Goal: Information Seeking & Learning: Check status

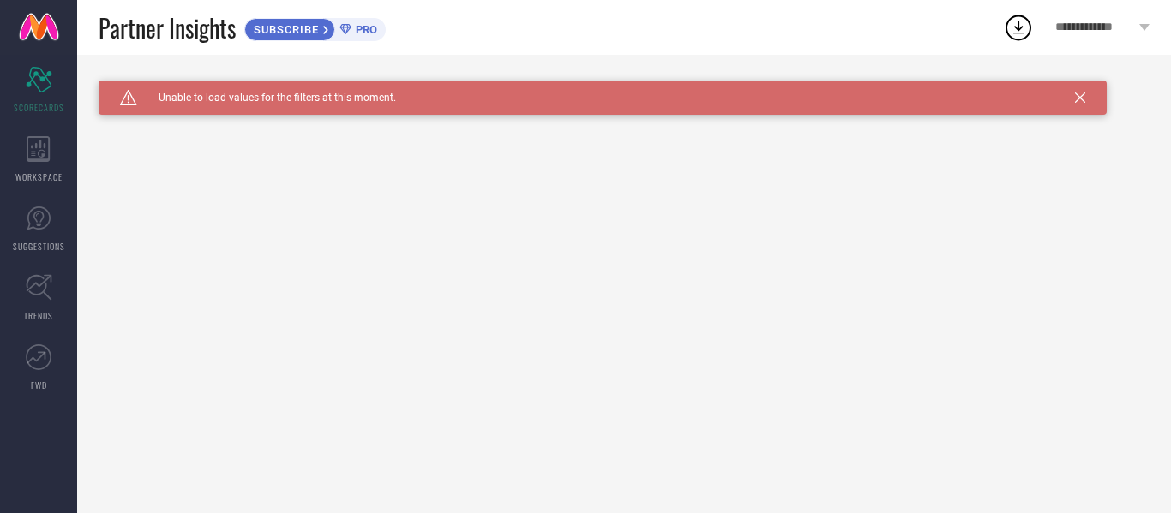
click at [1084, 97] on icon at bounding box center [1080, 98] width 10 height 10
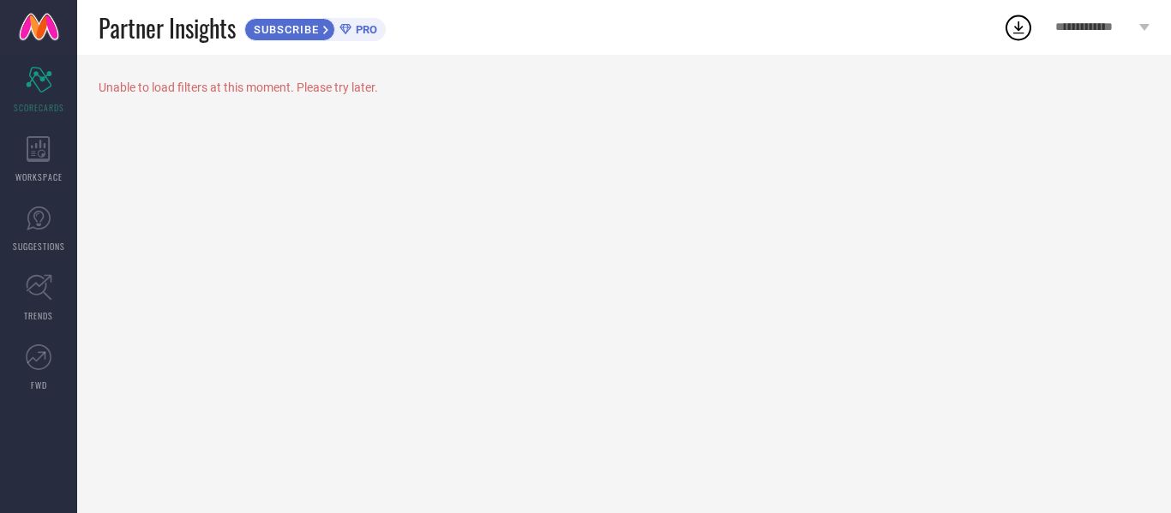
click at [1021, 32] on icon at bounding box center [1018, 27] width 31 height 31
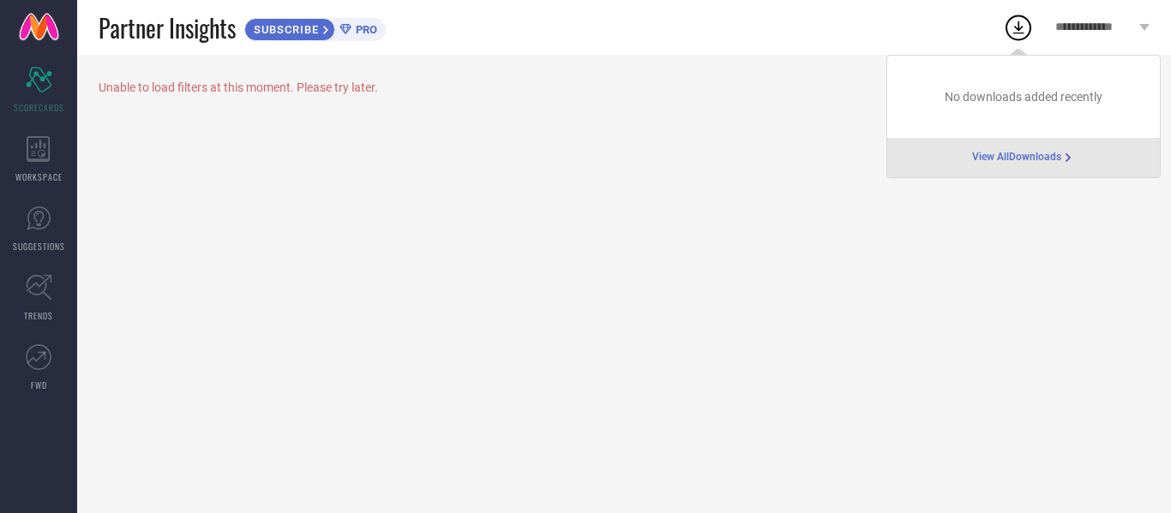
click at [719, 145] on div "Unable to load filters at this moment. Please try later." at bounding box center [624, 284] width 1094 height 458
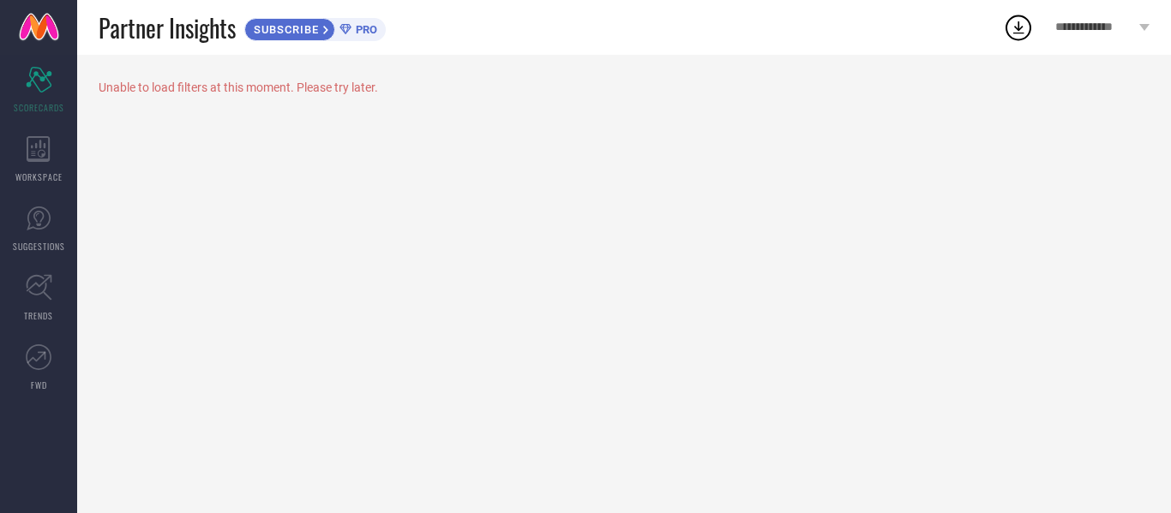
click at [226, 94] on div "Unable to load filters at this moment. Please try later." at bounding box center [624, 88] width 1051 height 14
click at [48, 95] on div "Scorecard SCORECARDS" at bounding box center [38, 90] width 77 height 69
click at [39, 153] on icon at bounding box center [39, 149] width 24 height 26
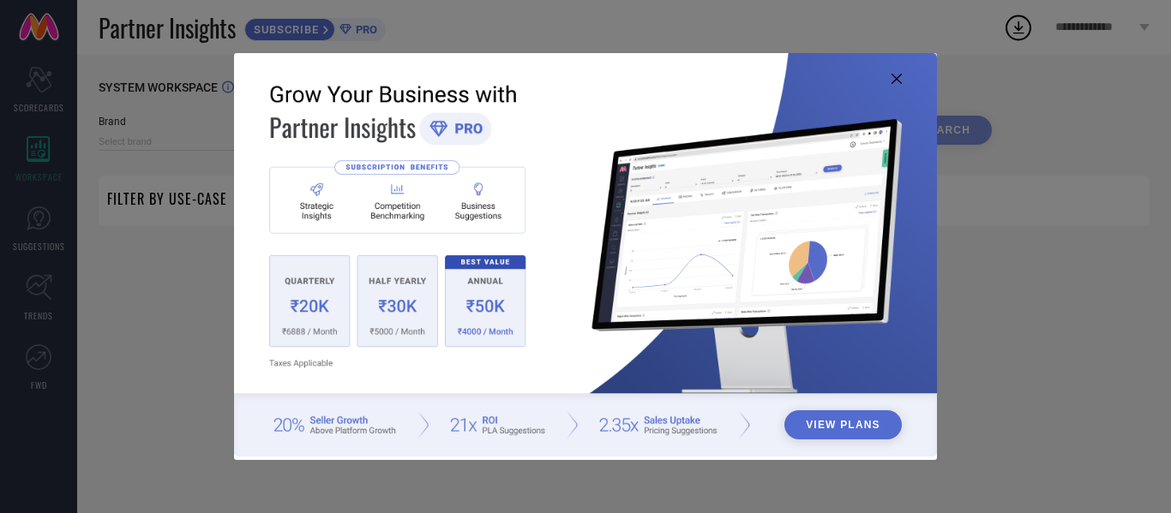
type input "1 STOP FASHION"
type input "All"
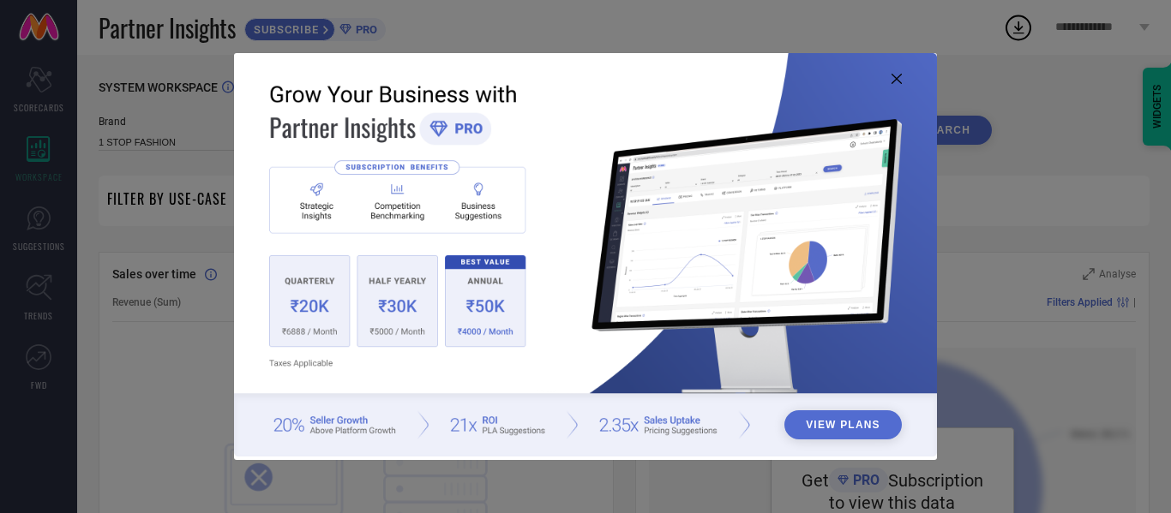
click at [368, 293] on img at bounding box center [585, 255] width 703 height 404
click at [388, 294] on img at bounding box center [585, 255] width 703 height 404
click at [849, 428] on button "View Plans" at bounding box center [842, 425] width 117 height 29
click at [813, 431] on button "View Plans" at bounding box center [842, 425] width 117 height 29
click at [897, 81] on icon at bounding box center [896, 79] width 10 height 10
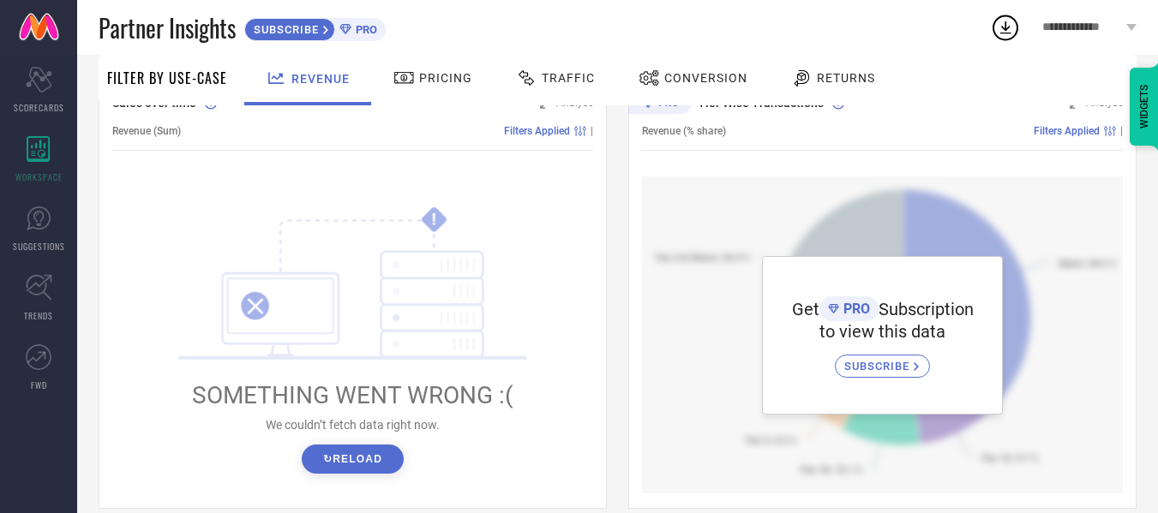
scroll to position [86, 0]
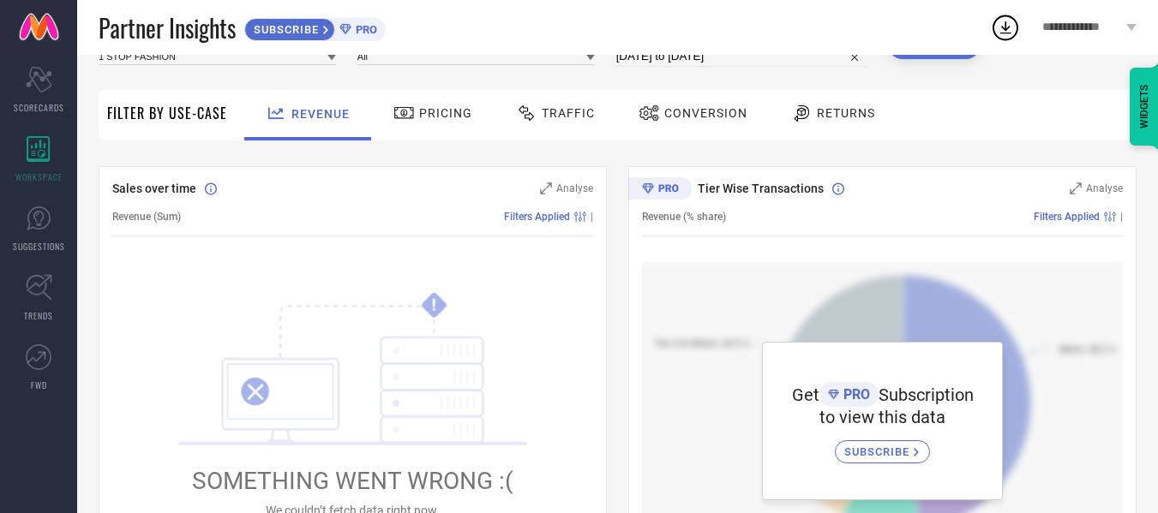
click at [419, 119] on span "Pricing" at bounding box center [445, 113] width 53 height 14
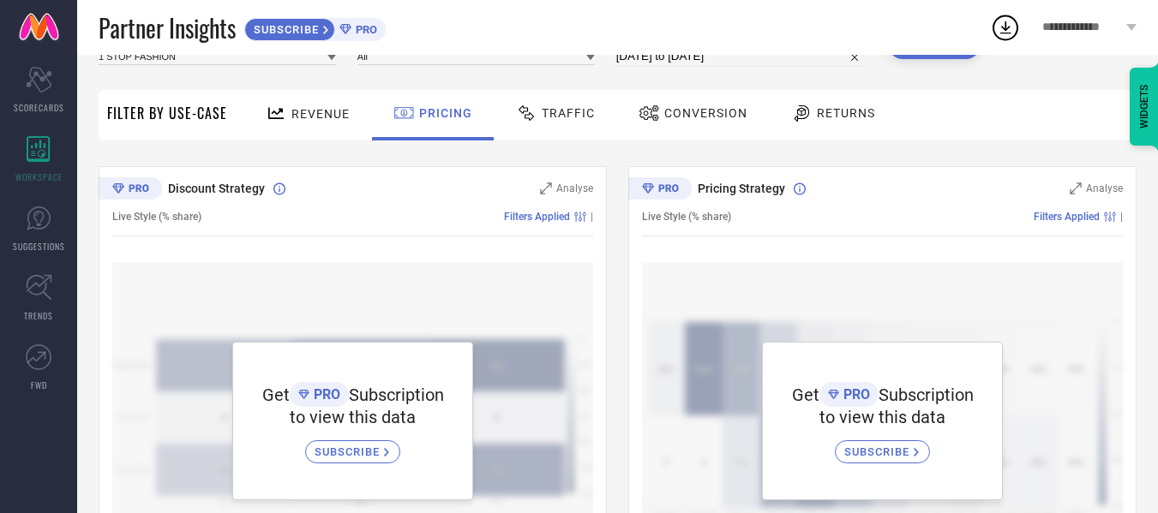
click at [583, 118] on span "Traffic" at bounding box center [568, 113] width 53 height 14
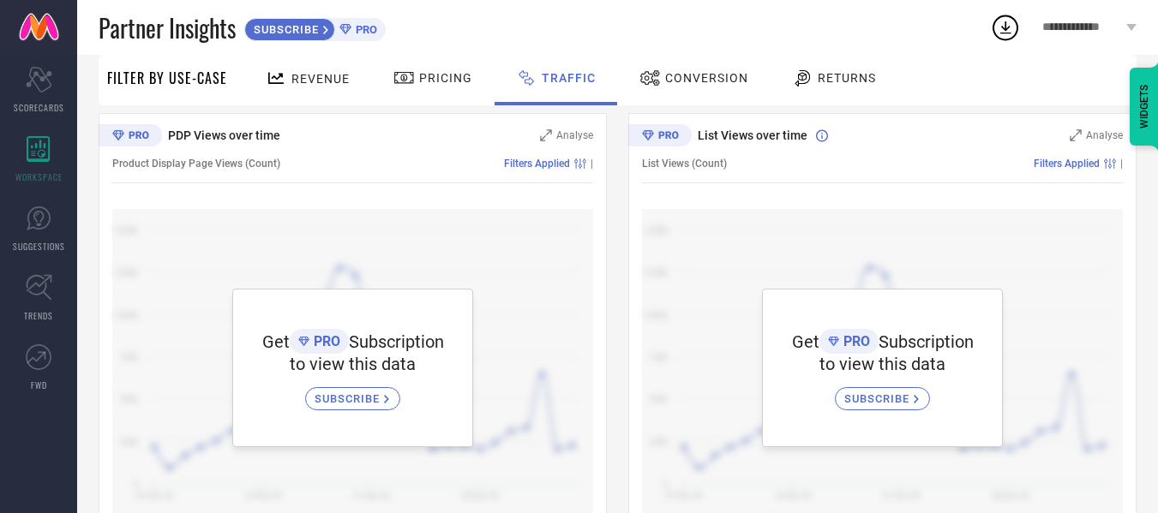
scroll to position [171, 0]
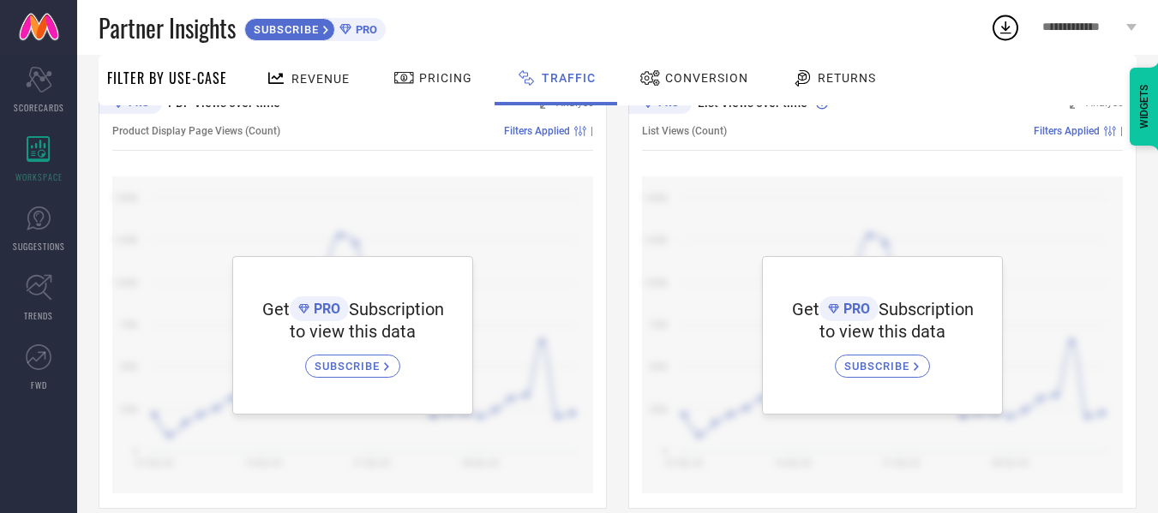
click at [711, 81] on span "Conversion" at bounding box center [706, 78] width 83 height 14
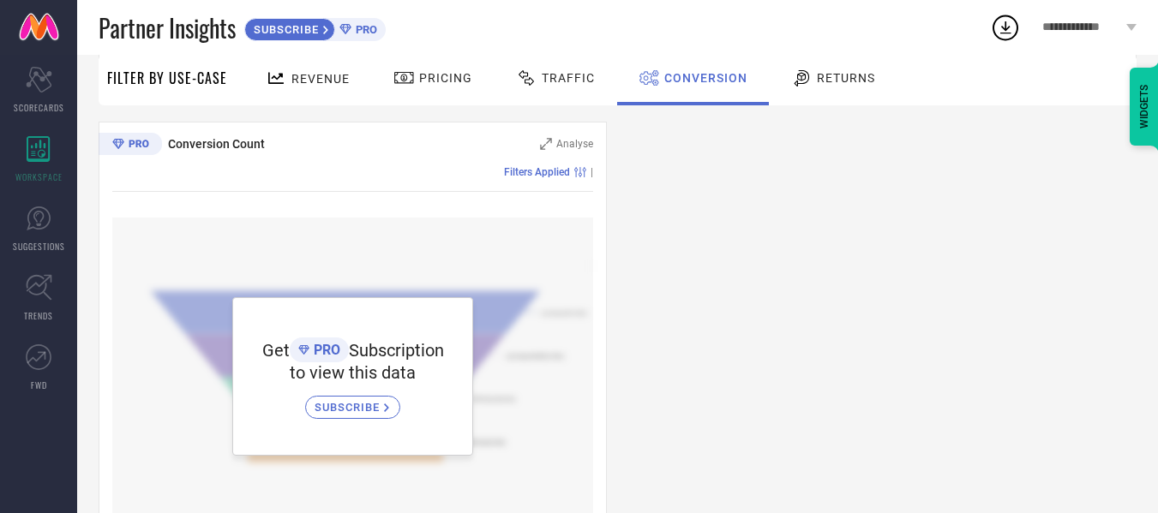
scroll to position [644, 0]
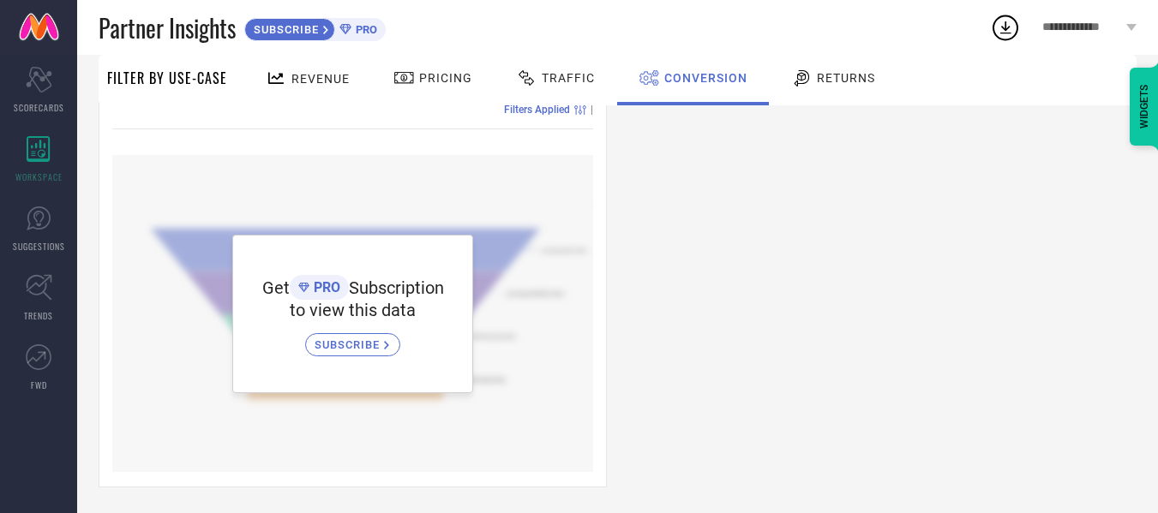
click at [852, 72] on span "Returns" at bounding box center [846, 78] width 58 height 14
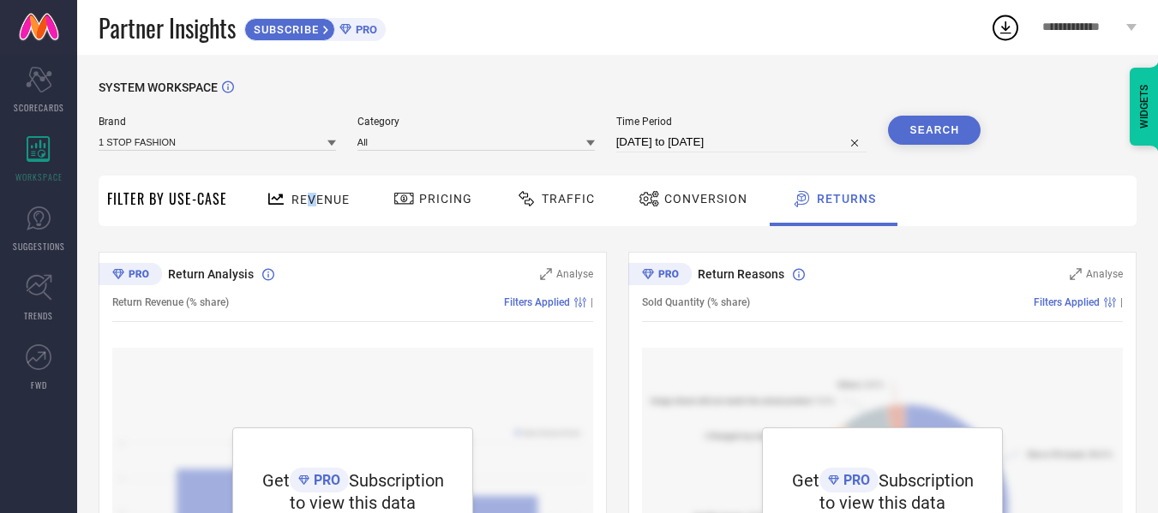
click at [309, 206] on span "Revenue" at bounding box center [320, 200] width 58 height 14
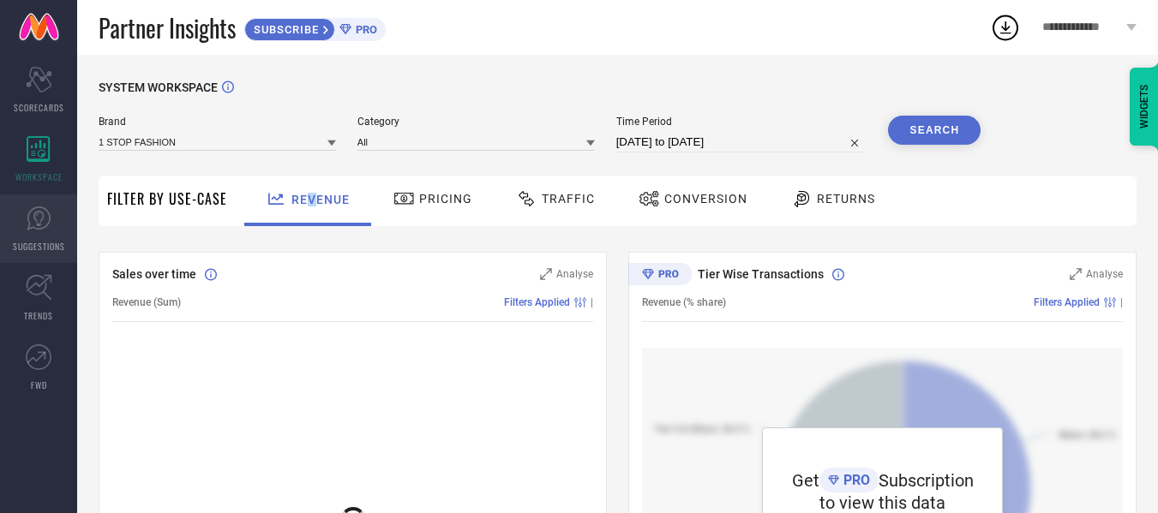
click at [33, 210] on icon at bounding box center [39, 219] width 26 height 26
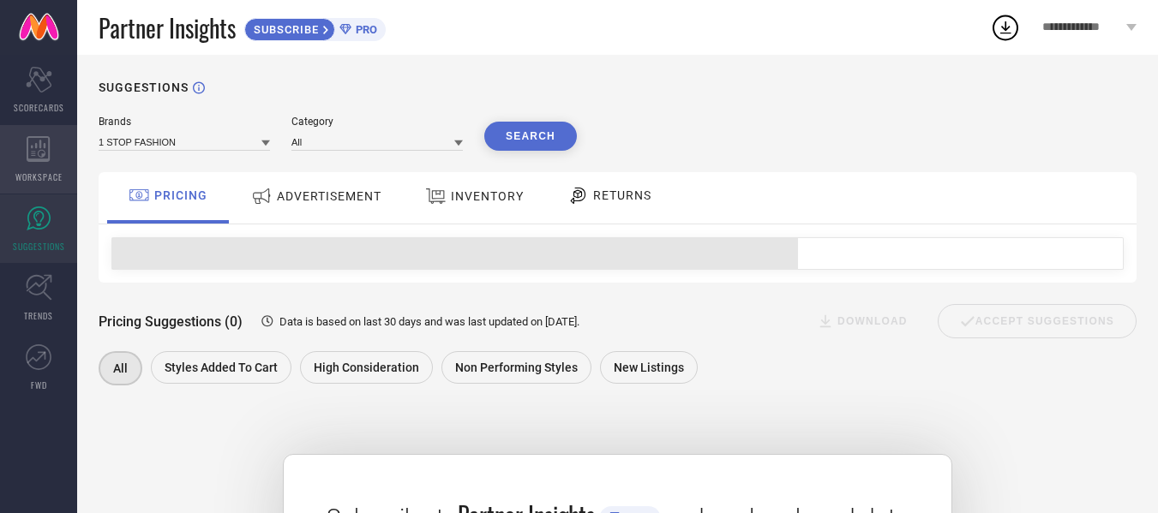
click at [45, 180] on span "WORKSPACE" at bounding box center [38, 177] width 47 height 13
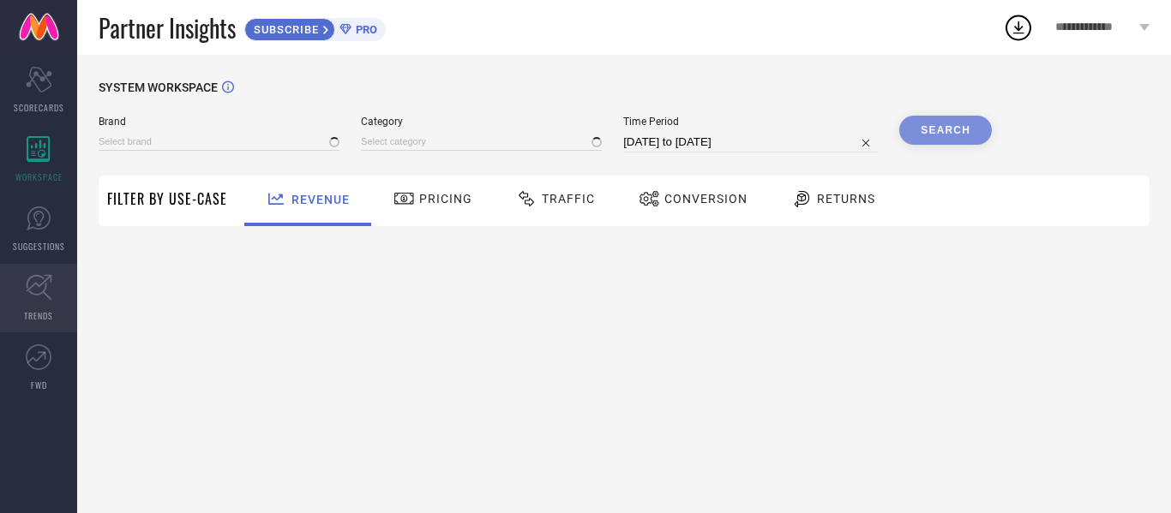
type input "1 STOP FASHION"
type input "All"
click at [55, 303] on link "TRENDS" at bounding box center [38, 298] width 77 height 69
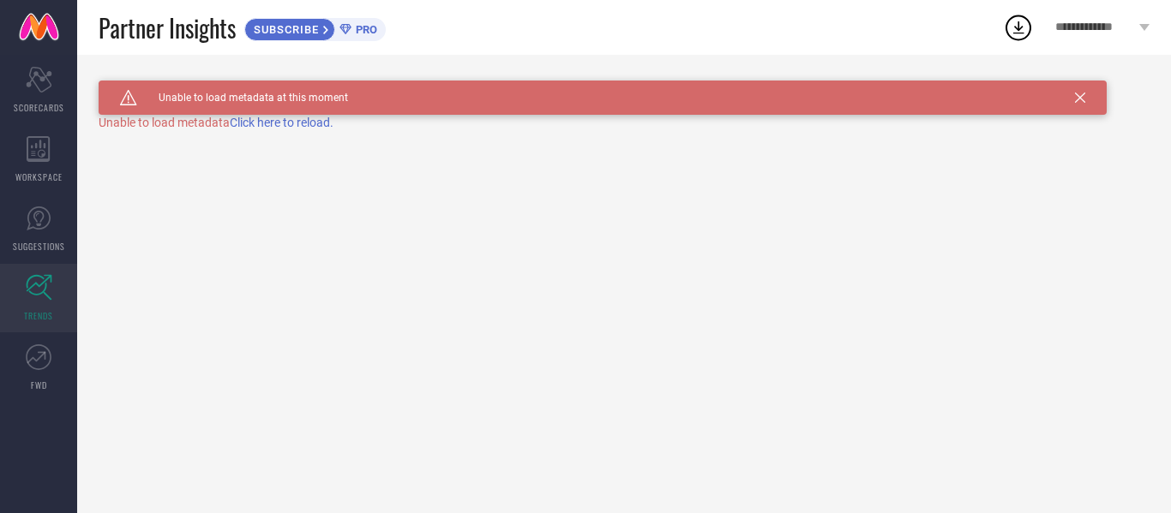
click at [273, 126] on span "Click here to reload." at bounding box center [282, 123] width 104 height 14
click at [281, 120] on span "Click here to reload." at bounding box center [282, 123] width 104 height 14
click at [33, 134] on div "WORKSPACE" at bounding box center [38, 159] width 77 height 69
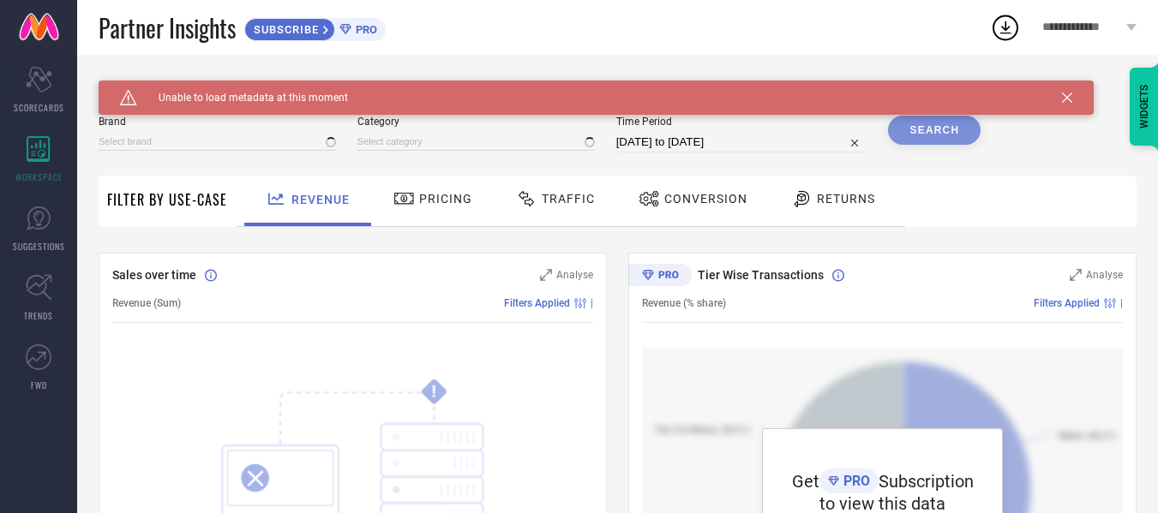
type input "1 STOP FASHION"
type input "All"
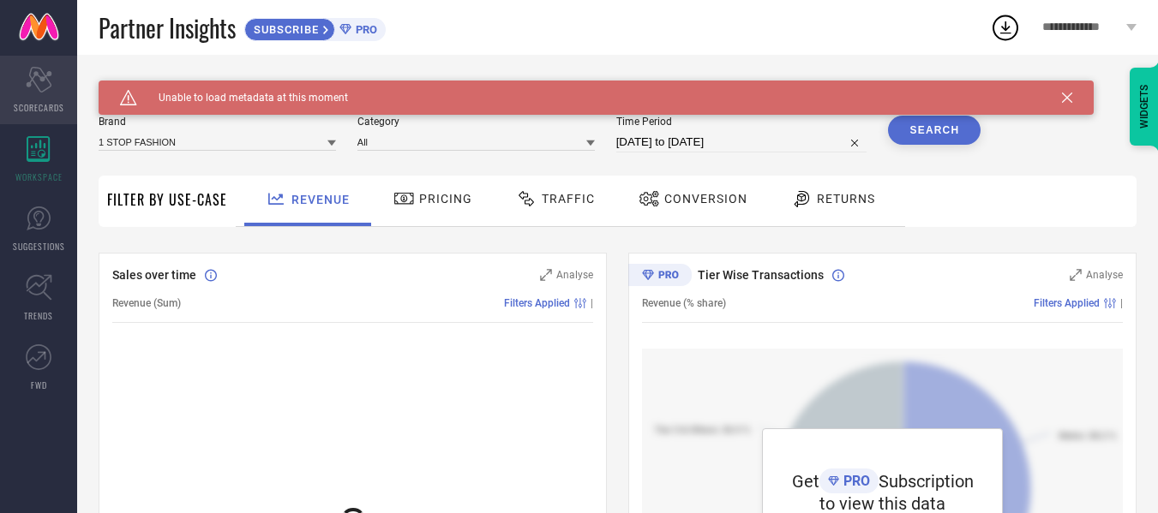
click at [37, 97] on div "Scorecard SCORECARDS" at bounding box center [38, 90] width 77 height 69
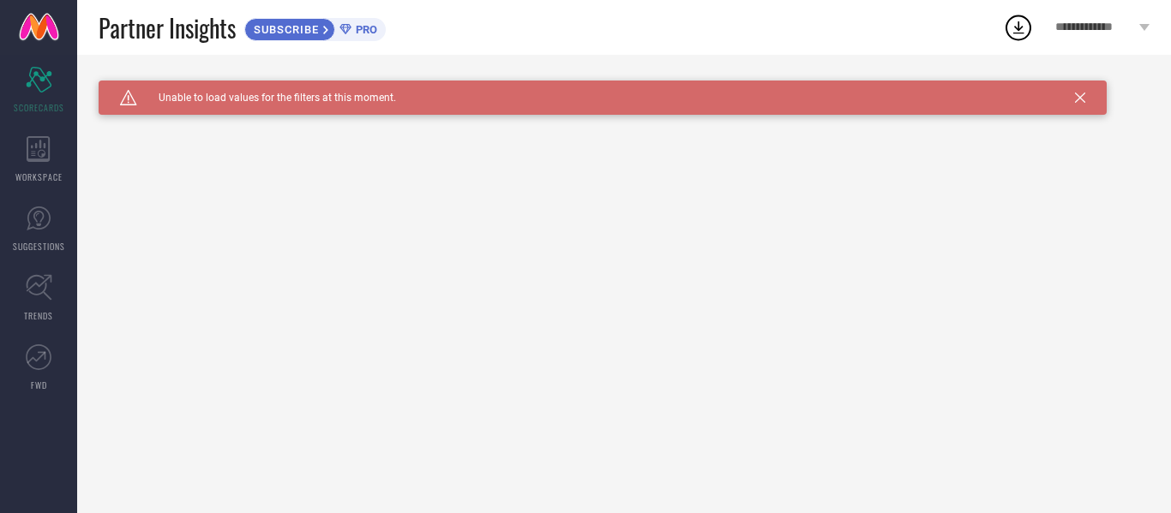
click at [1084, 95] on icon at bounding box center [1080, 98] width 10 height 10
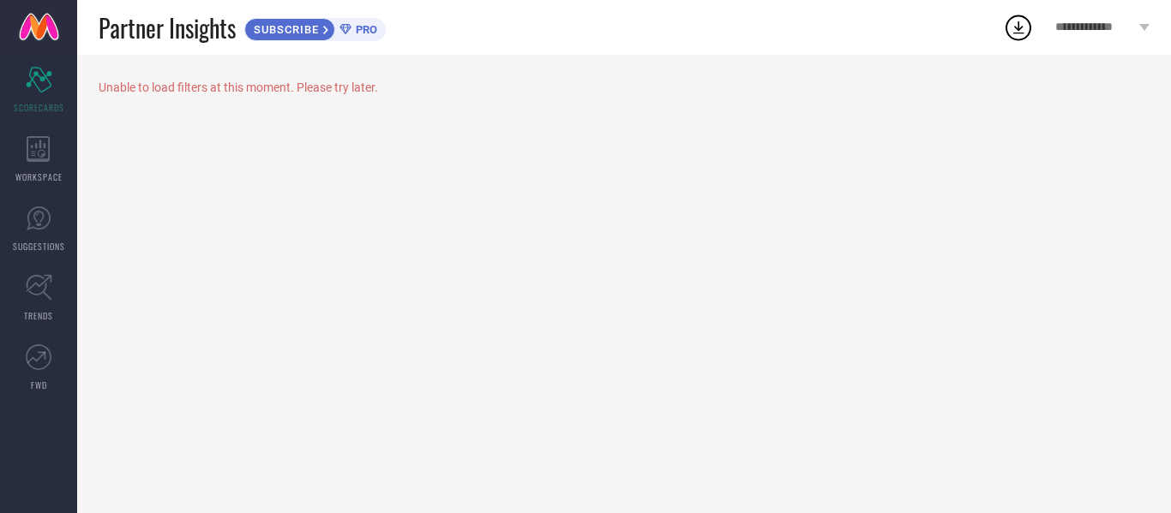
click at [360, 90] on div "Unable to load filters at this moment. Please try later." at bounding box center [624, 88] width 1051 height 14
click at [54, 157] on div "WORKSPACE" at bounding box center [38, 159] width 77 height 69
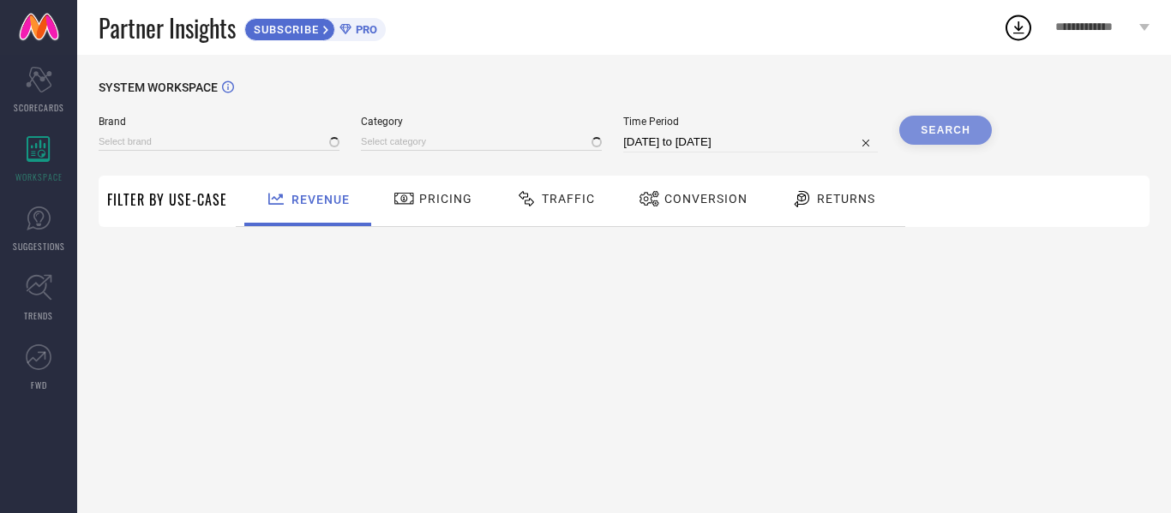
type input "1 STOP FASHION"
type input "All"
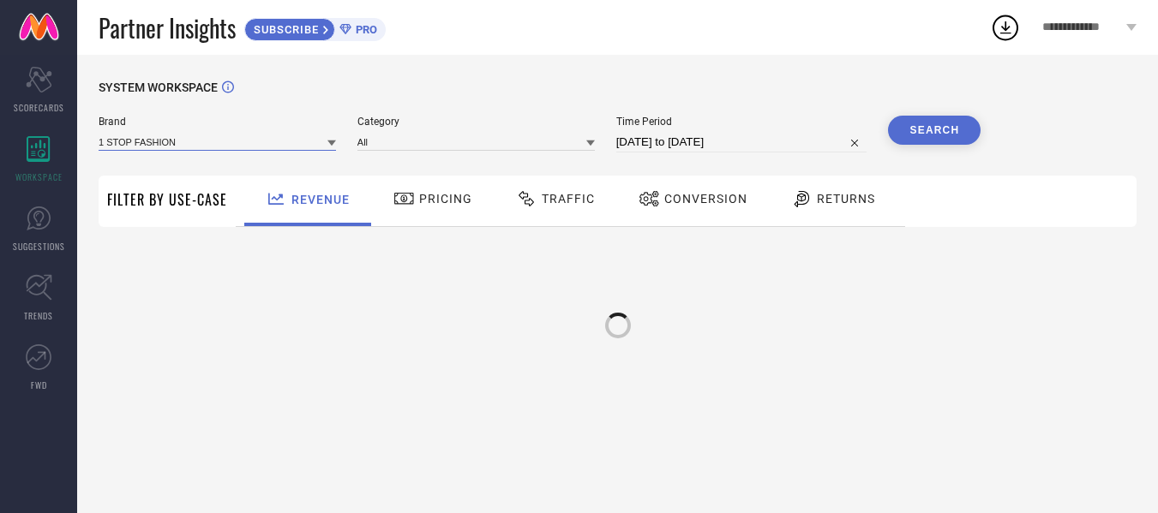
click at [305, 141] on input at bounding box center [217, 142] width 237 height 18
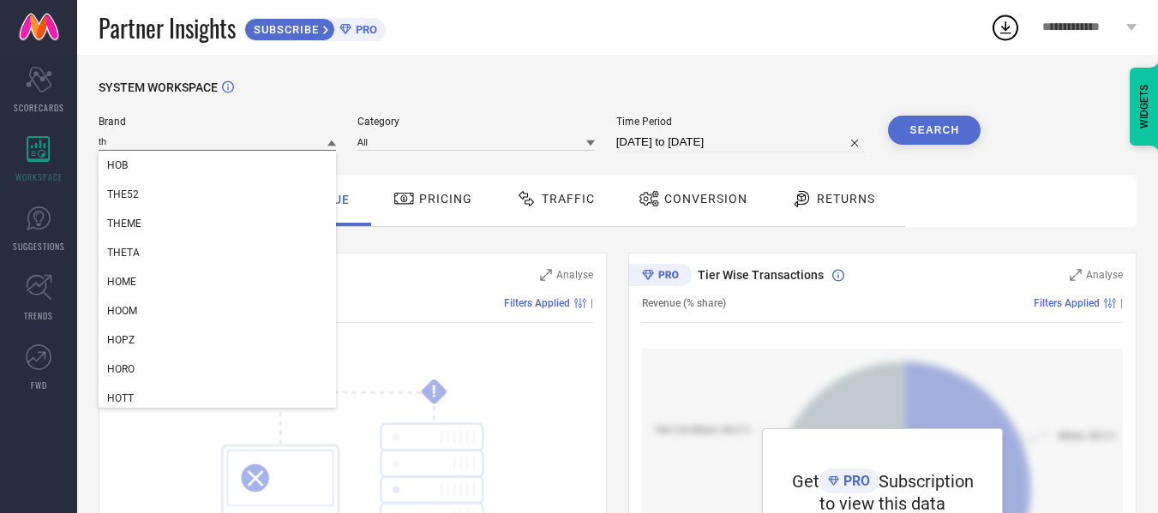
type input "t"
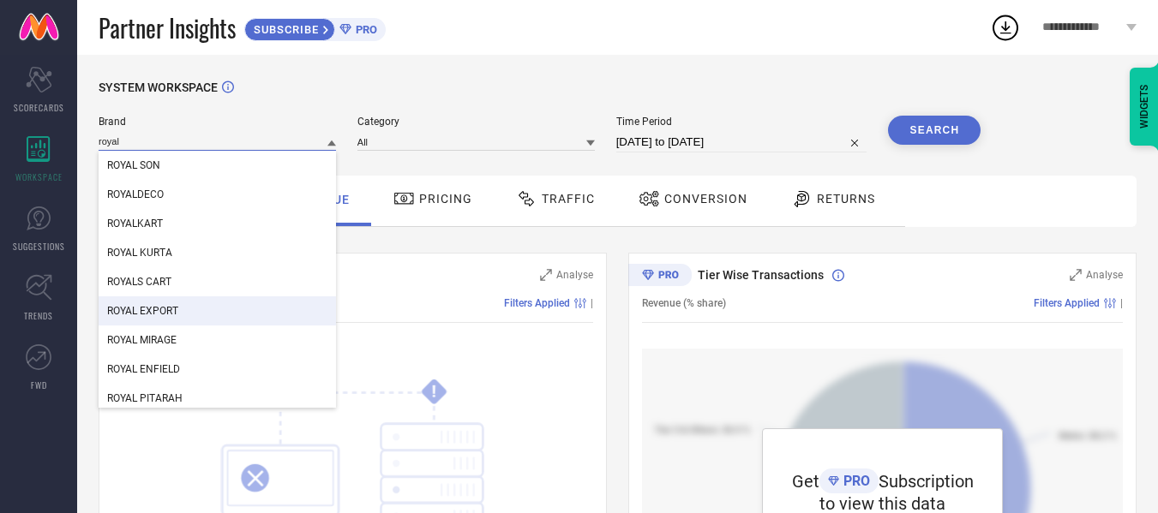
type input "royal"
click at [231, 306] on div "ROYAL EXPORT" at bounding box center [217, 311] width 237 height 29
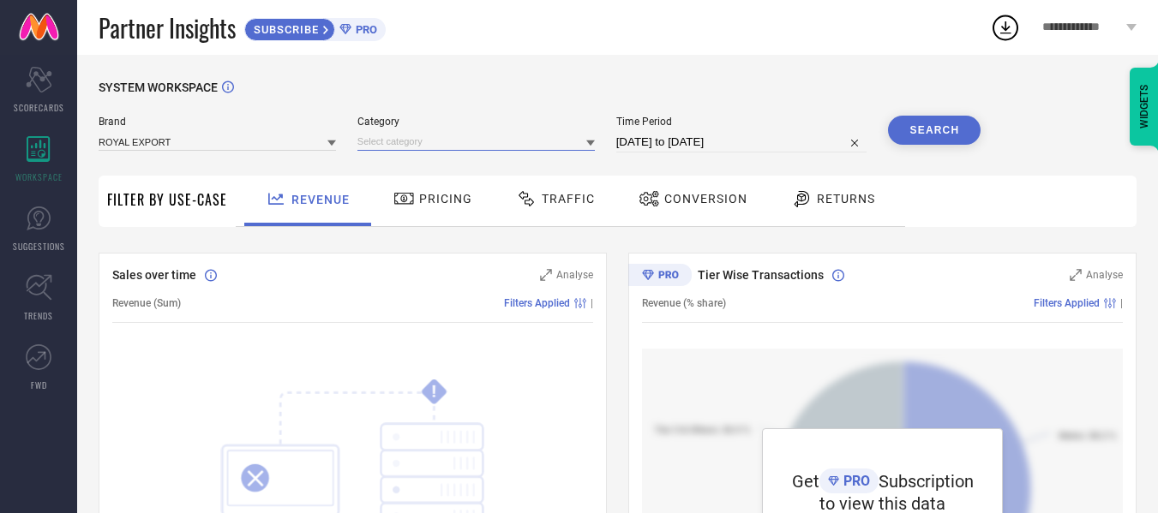
click at [587, 145] on input at bounding box center [475, 142] width 237 height 18
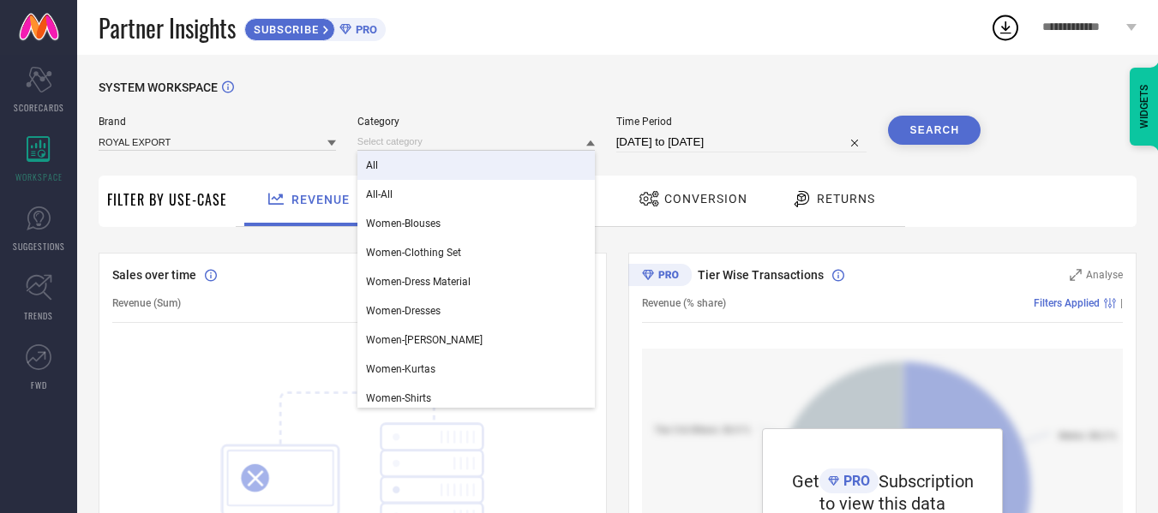
click at [507, 158] on div "All" at bounding box center [475, 165] width 237 height 29
click at [566, 141] on input at bounding box center [475, 142] width 237 height 18
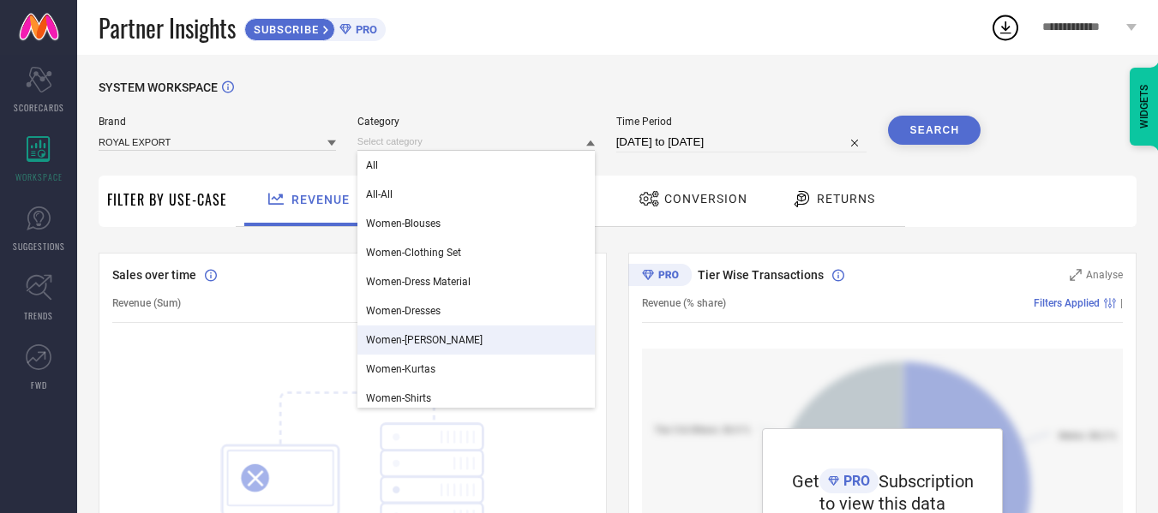
click at [458, 339] on div "Women-[PERSON_NAME]" at bounding box center [475, 340] width 237 height 29
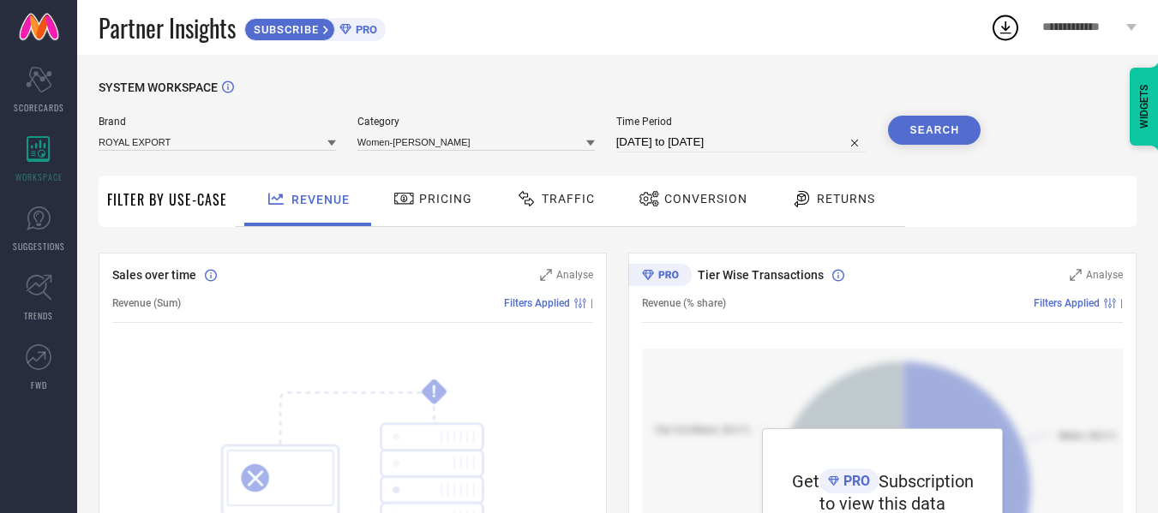
click at [894, 131] on button "Search" at bounding box center [934, 130] width 93 height 29
click at [430, 199] on span "Pricing" at bounding box center [445, 199] width 53 height 14
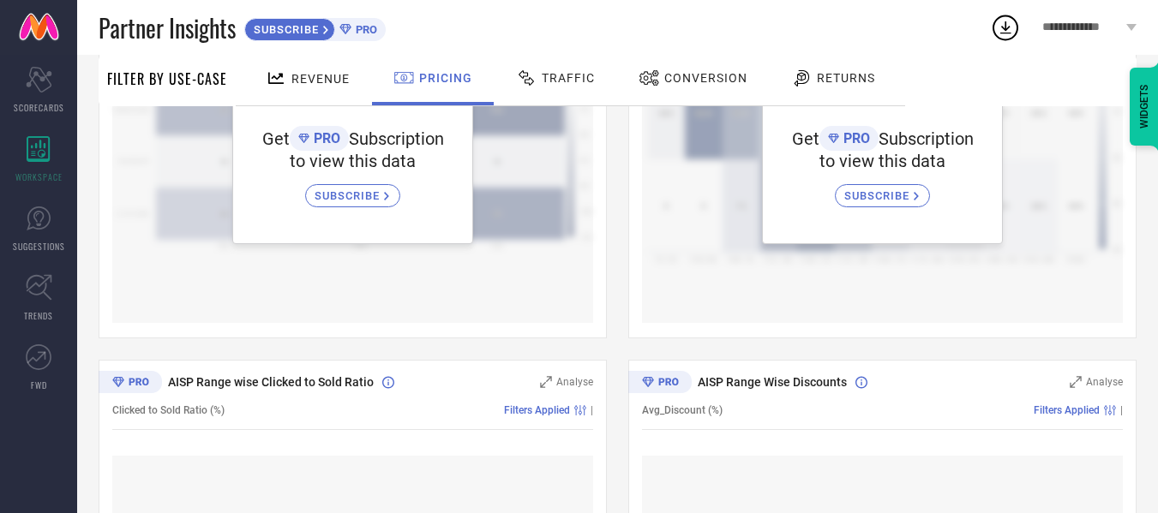
scroll to position [86, 0]
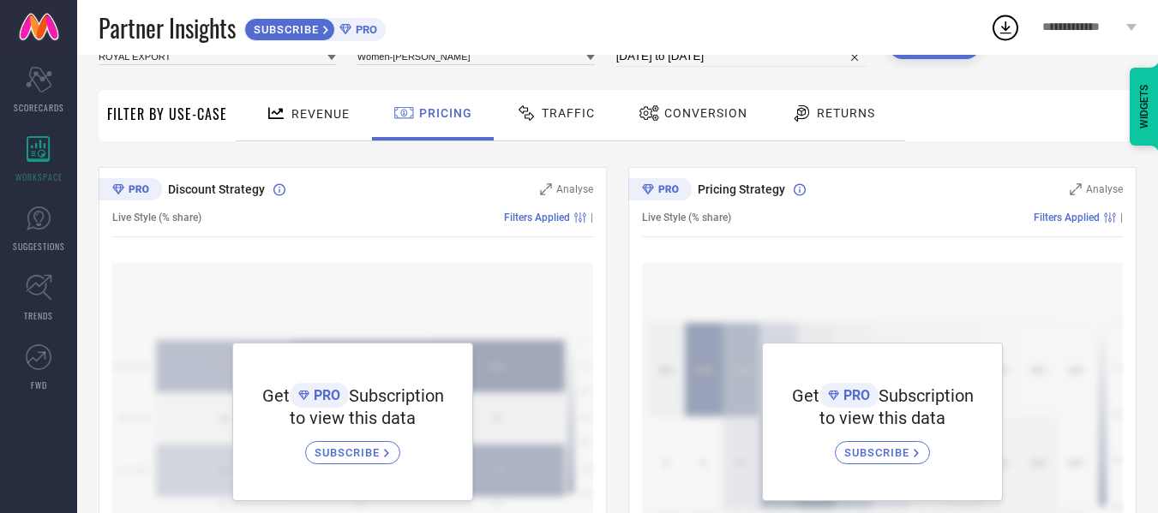
click at [567, 119] on span "Traffic" at bounding box center [568, 113] width 53 height 14
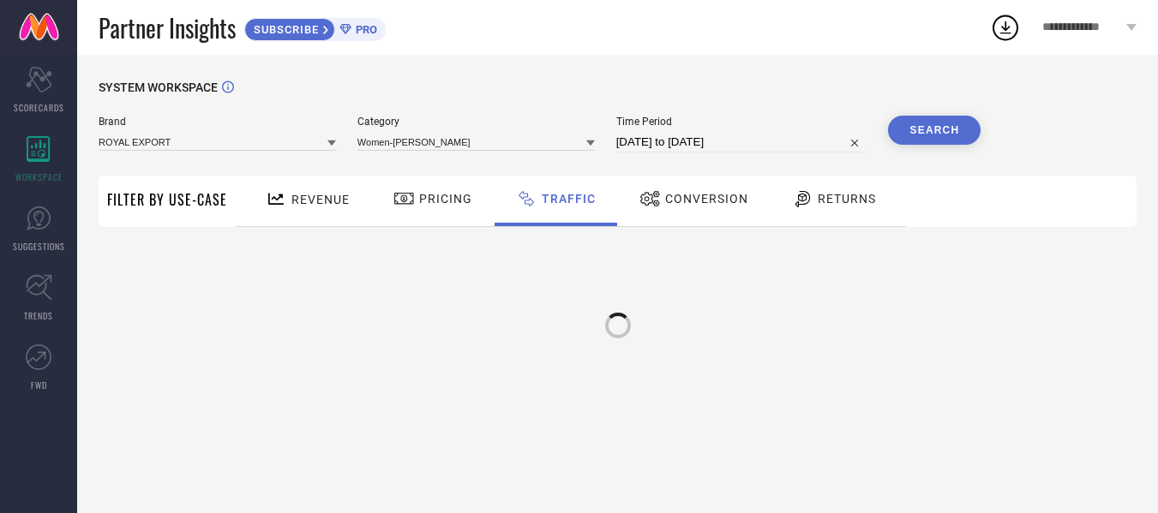
scroll to position [0, 0]
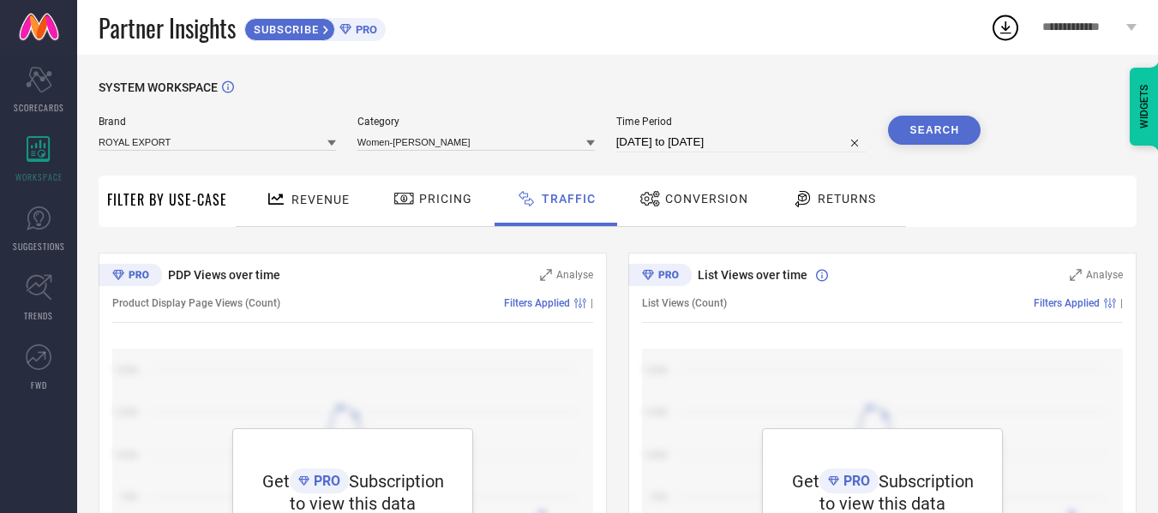
click at [684, 207] on div "Conversion" at bounding box center [693, 198] width 117 height 29
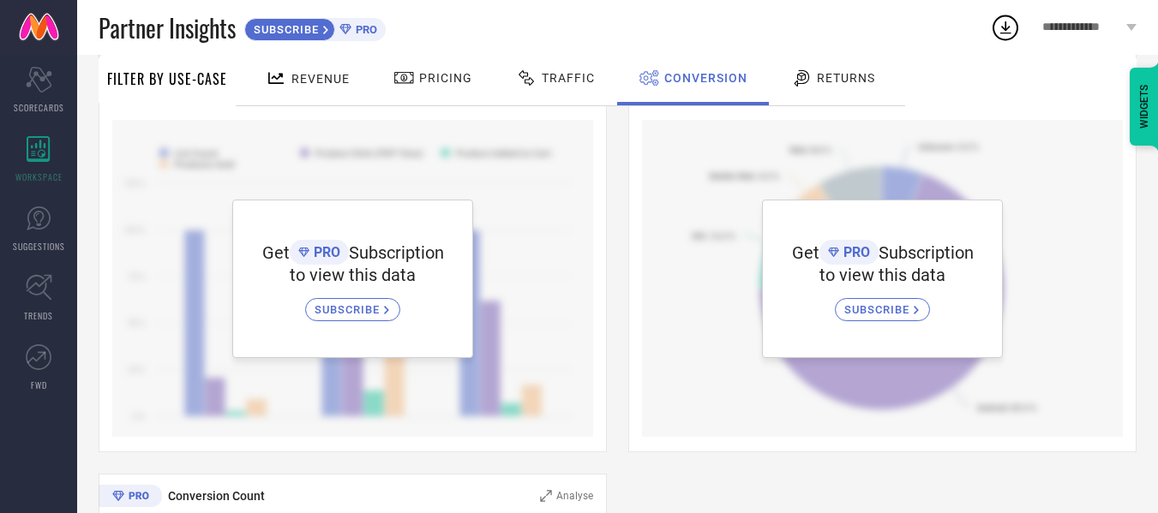
scroll to position [171, 0]
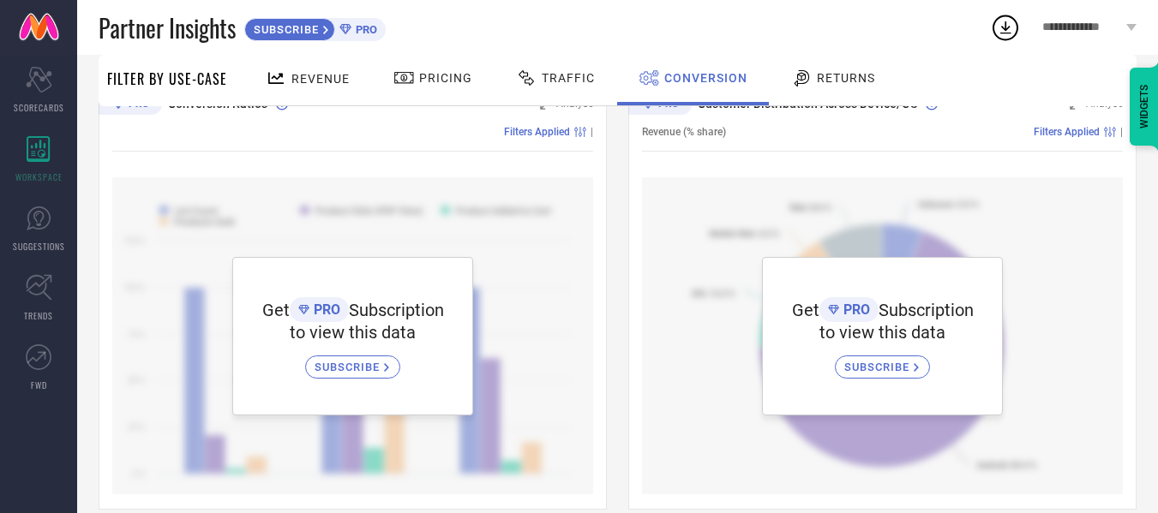
click at [834, 71] on span "Returns" at bounding box center [846, 78] width 58 height 14
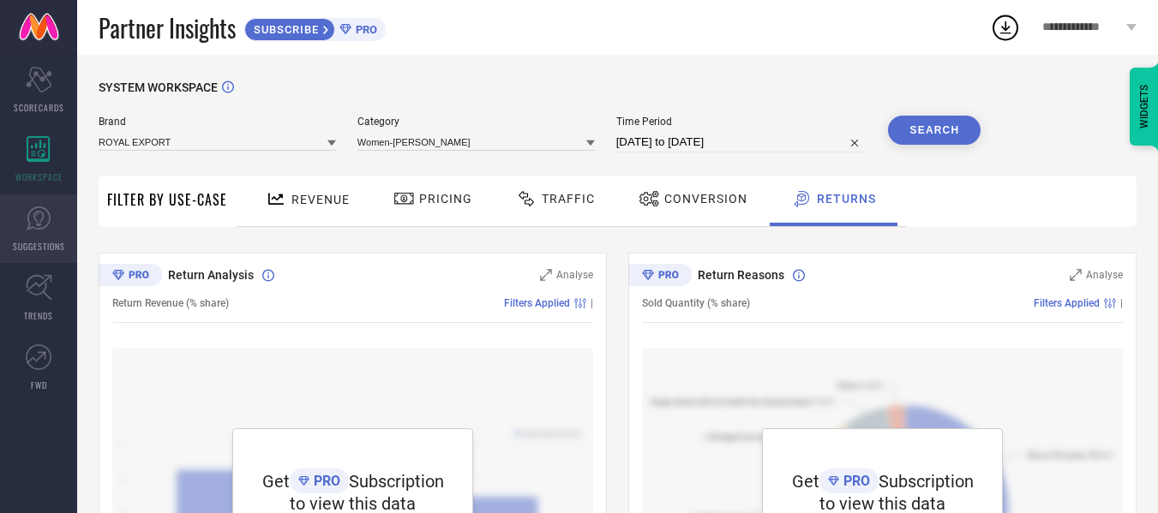
click at [31, 223] on icon at bounding box center [39, 219] width 26 height 26
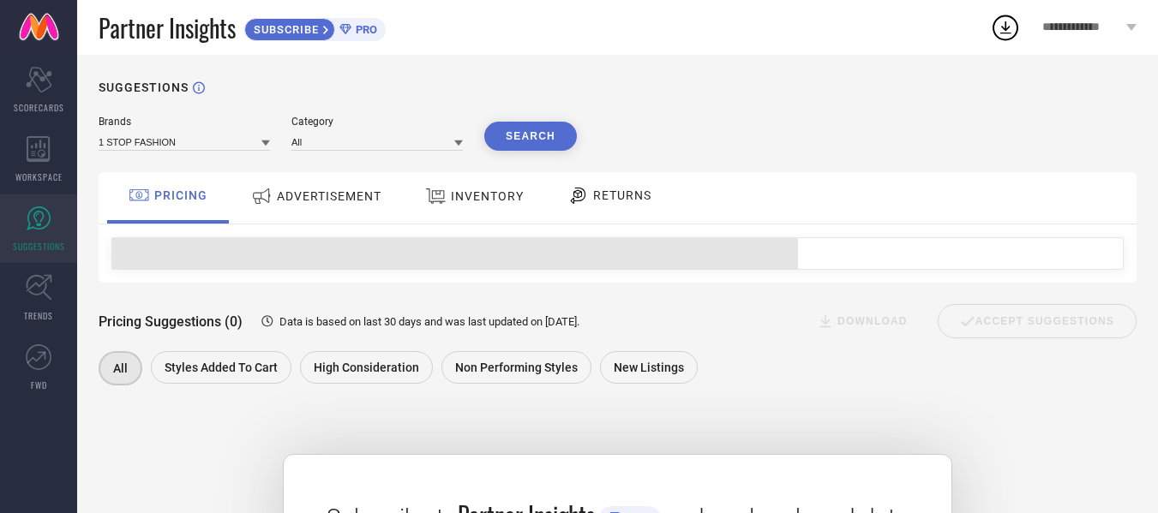
click at [378, 203] on span "ADVERTISEMENT" at bounding box center [329, 196] width 105 height 14
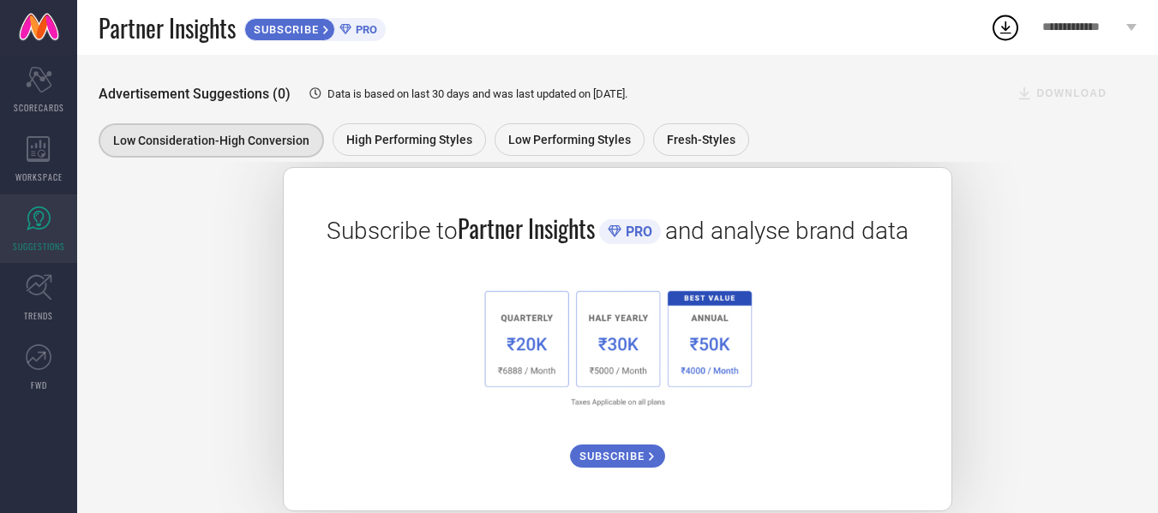
scroll to position [315, 0]
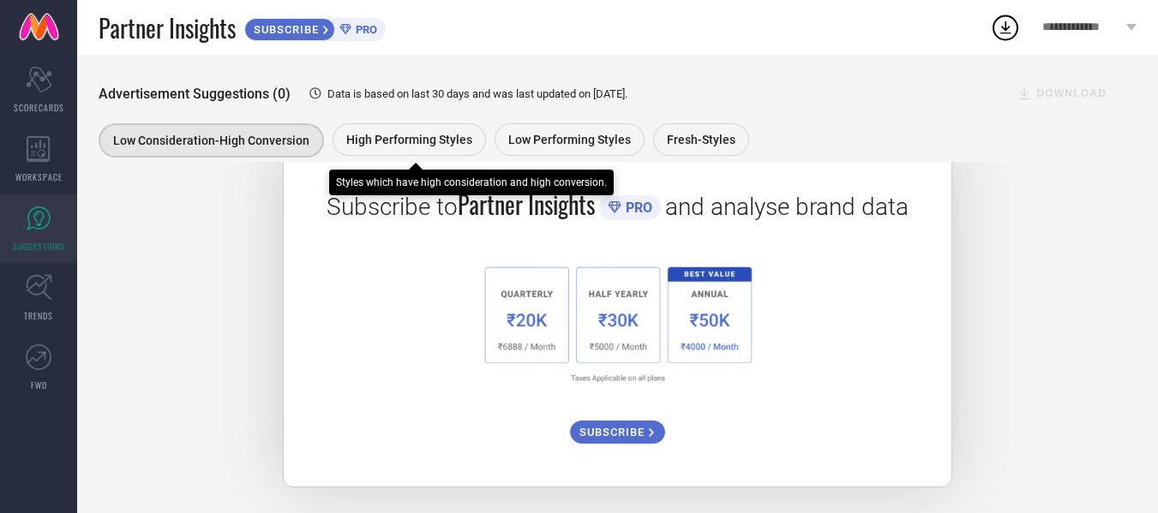
click at [433, 139] on span "High Performing Styles" at bounding box center [409, 140] width 126 height 14
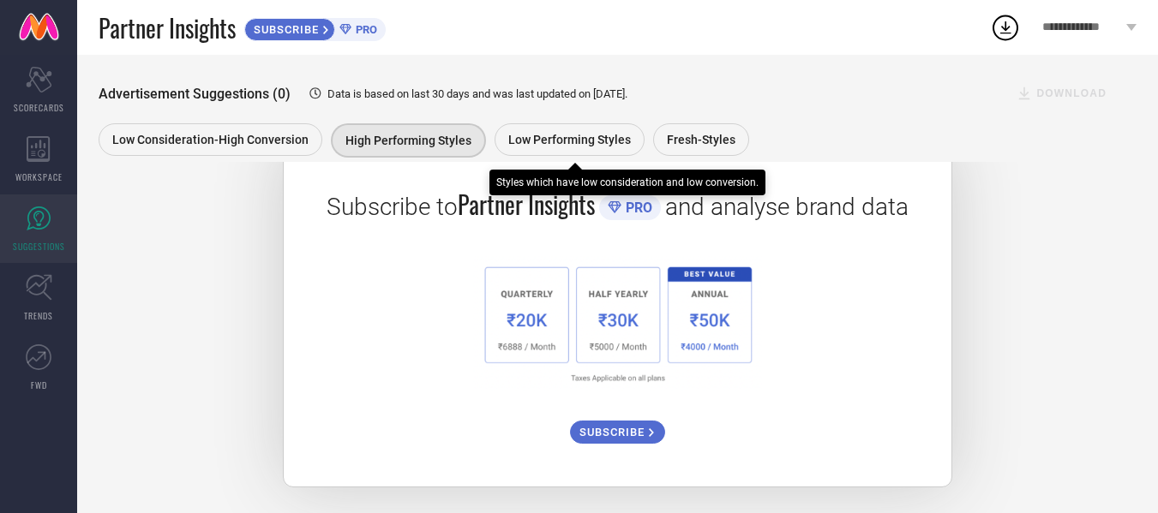
click at [558, 135] on span "Low Performing Styles" at bounding box center [569, 140] width 123 height 14
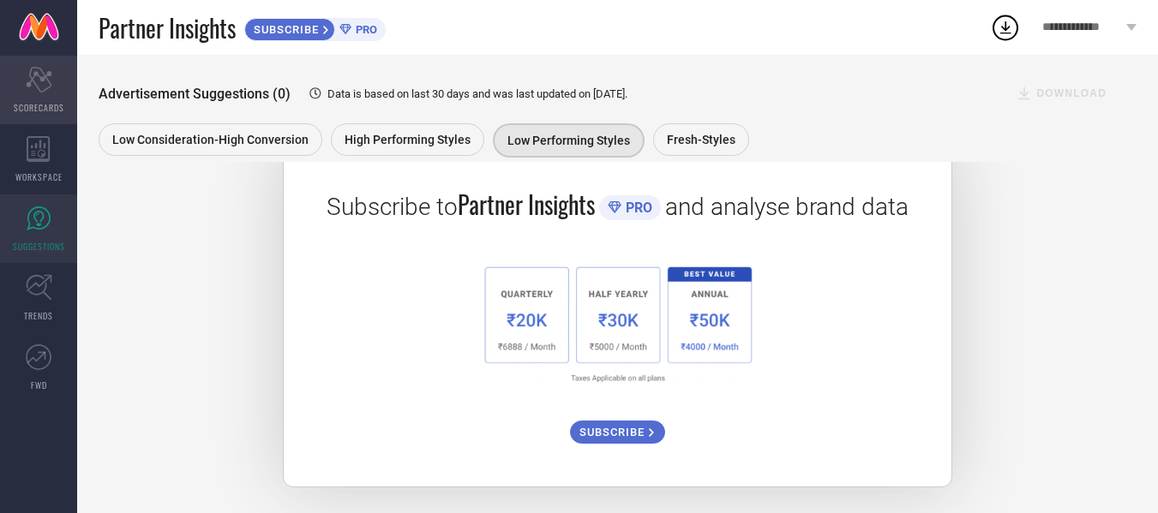
click at [45, 82] on icon "Scorecard" at bounding box center [39, 80] width 27 height 26
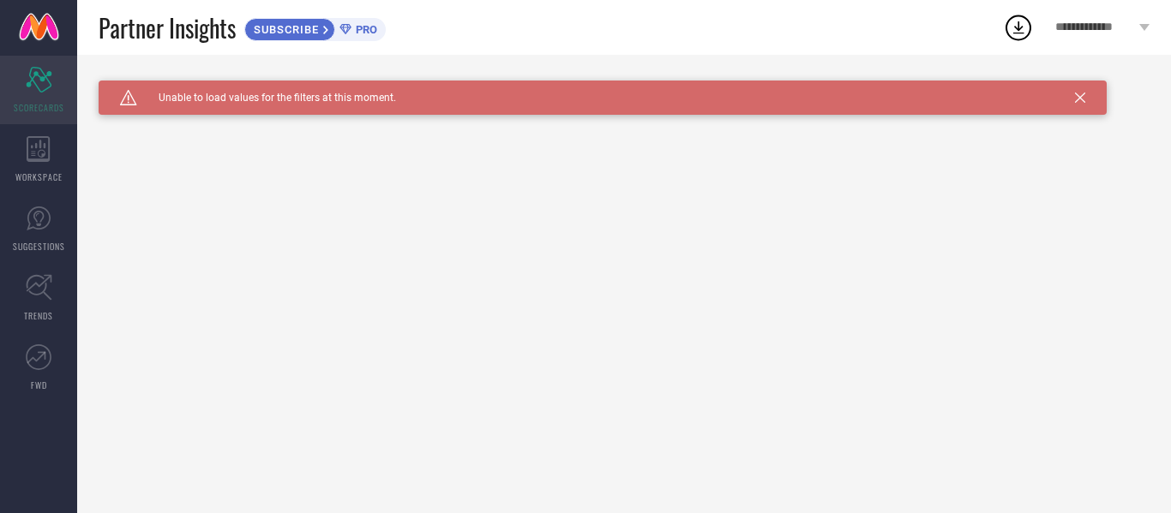
click at [16, 82] on div "Scorecard SCORECARDS" at bounding box center [38, 90] width 77 height 69
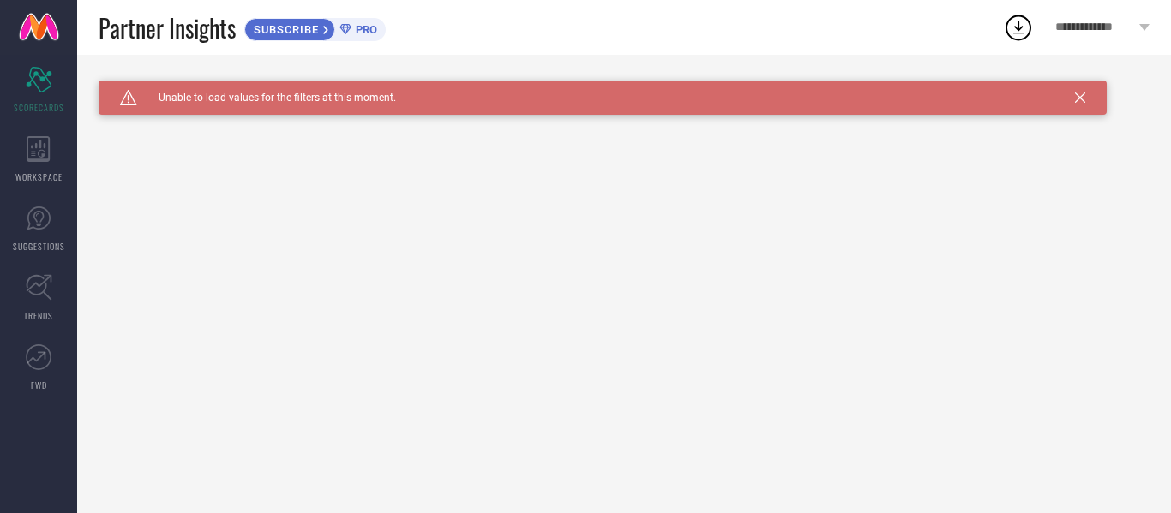
click at [316, 33] on span "SUBSCRIBE" at bounding box center [284, 29] width 78 height 13
